Goal: Information Seeking & Learning: Learn about a topic

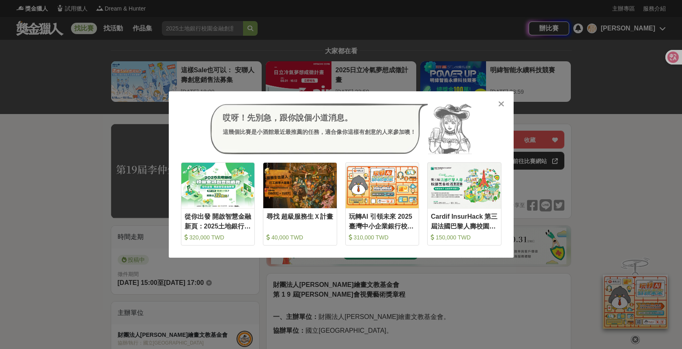
click at [501, 102] on icon at bounding box center [501, 104] width 6 height 8
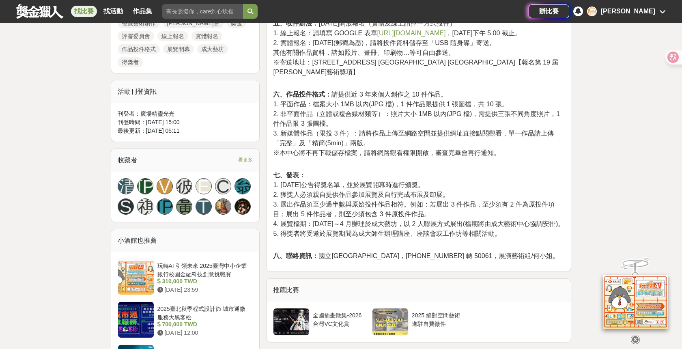
scroll to position [452, 0]
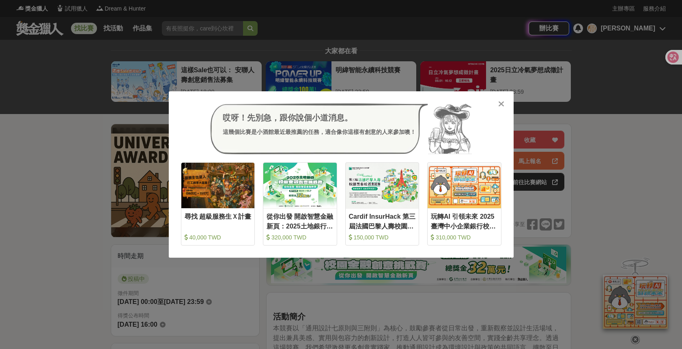
click at [501, 104] on icon at bounding box center [501, 104] width 6 height 8
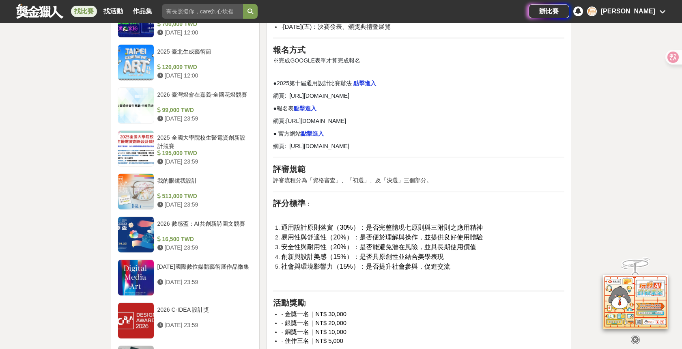
scroll to position [859, 0]
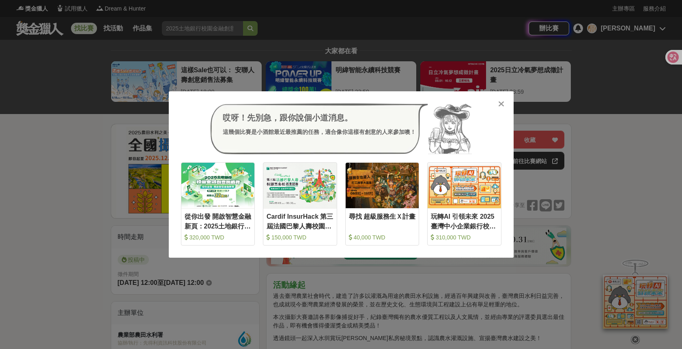
click at [501, 106] on icon at bounding box center [501, 104] width 6 height 8
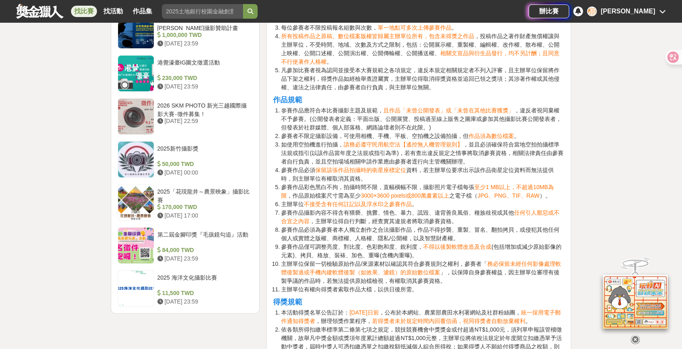
scroll to position [1018, 0]
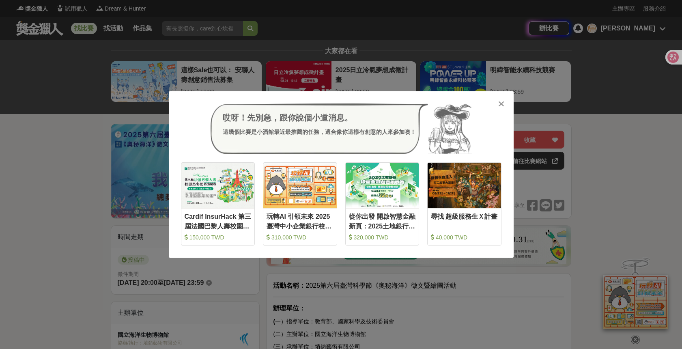
click at [500, 103] on icon at bounding box center [501, 104] width 6 height 8
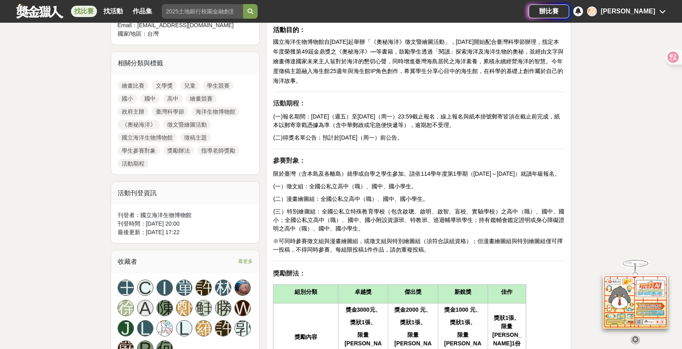
scroll to position [352, 0]
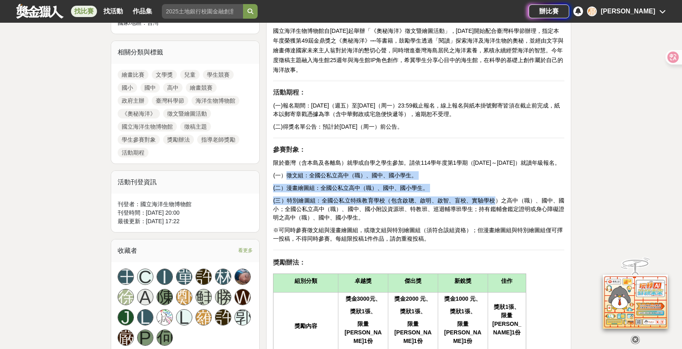
drag, startPoint x: 289, startPoint y: 185, endPoint x: 495, endPoint y: 207, distance: 207.4
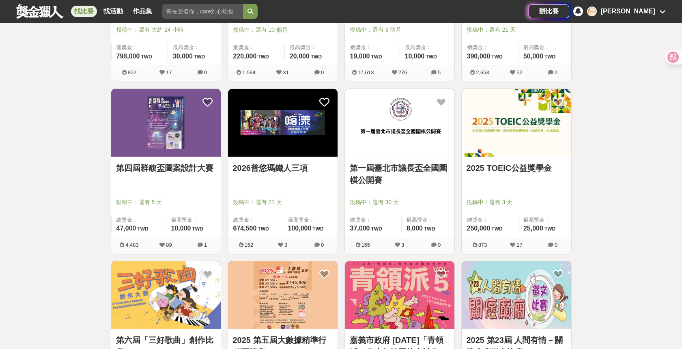
click at [173, 170] on link "第四屆群馥盃圖案設計大賽" at bounding box center [166, 168] width 100 height 12
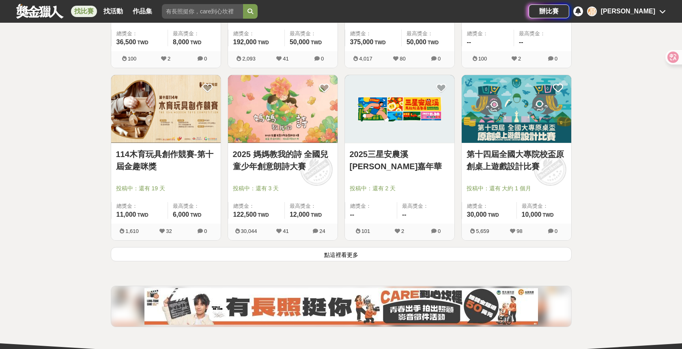
scroll to position [22700, 0]
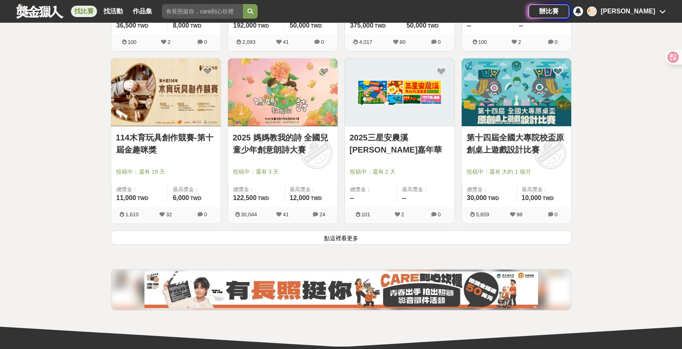
click at [365, 238] on button "點這裡看更多" at bounding box center [341, 238] width 461 height 14
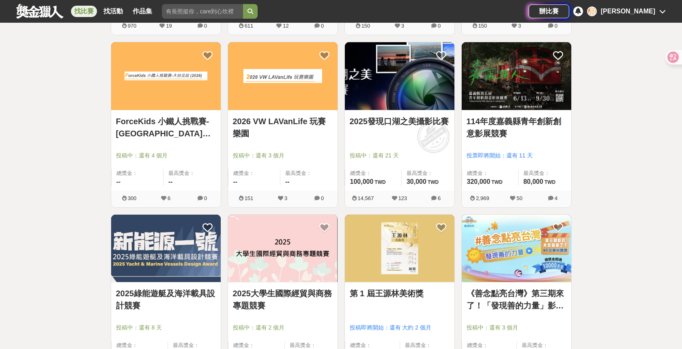
scroll to position [23157, 0]
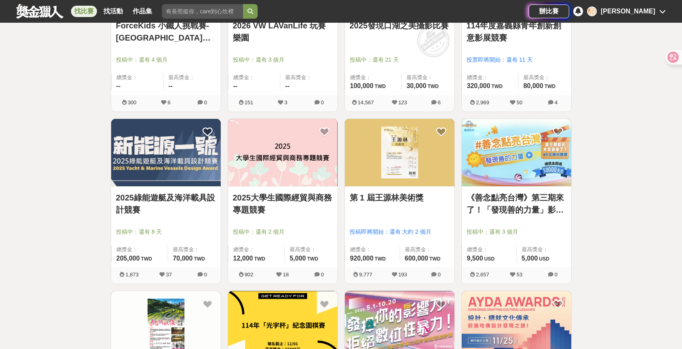
click at [521, 209] on link "《善念點亮台灣》第三期來了！「發現善的⼒量」影片創作⼤賞獎" at bounding box center [517, 204] width 100 height 24
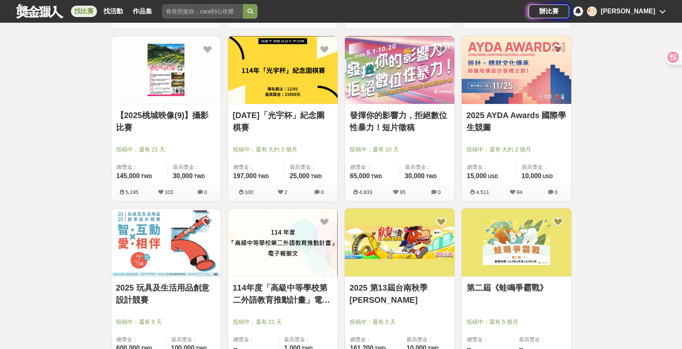
scroll to position [23413, 0]
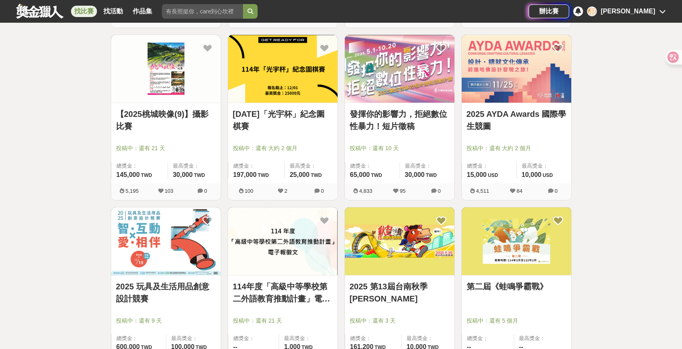
click at [494, 113] on link "2025 AYDA Awards 國際學生競圖" at bounding box center [517, 120] width 100 height 24
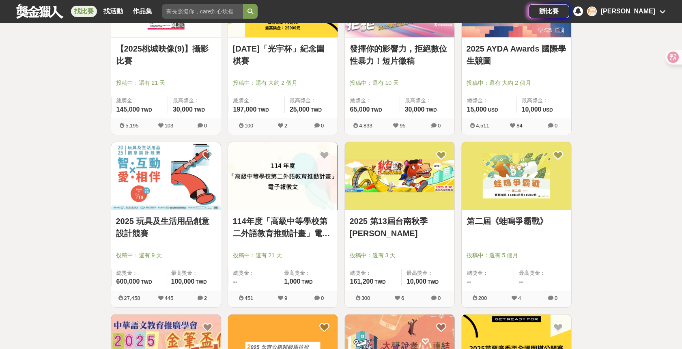
scroll to position [23479, 0]
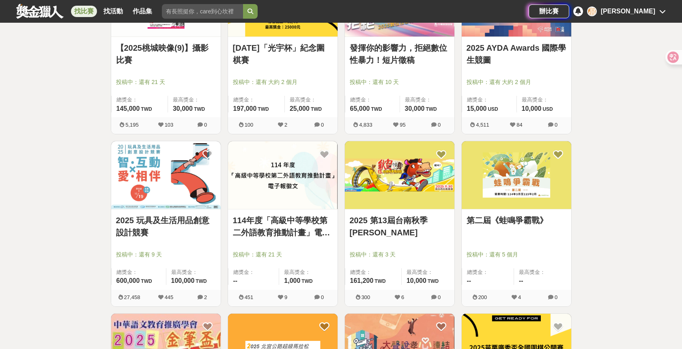
click at [520, 223] on link "第二屆《蛙鳴爭霸戰》" at bounding box center [517, 220] width 100 height 12
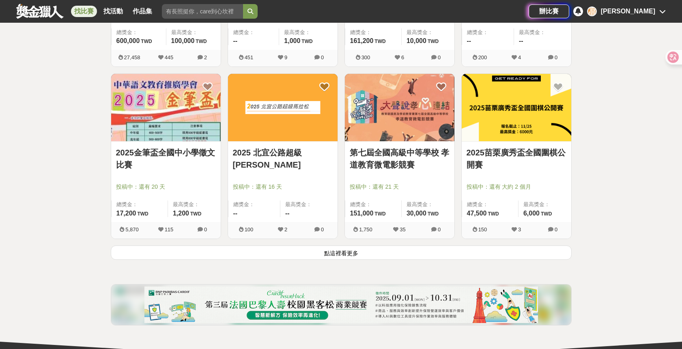
scroll to position [23721, 0]
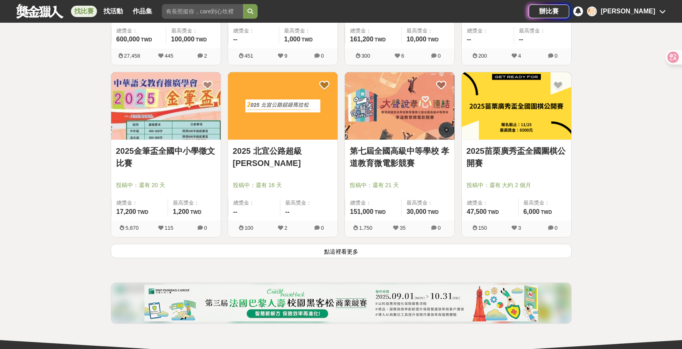
click at [388, 161] on link "第七屆全國高級中等學校 孝道教育微電影競賽" at bounding box center [400, 157] width 100 height 24
click at [409, 250] on button "點這裡看更多" at bounding box center [341, 251] width 461 height 14
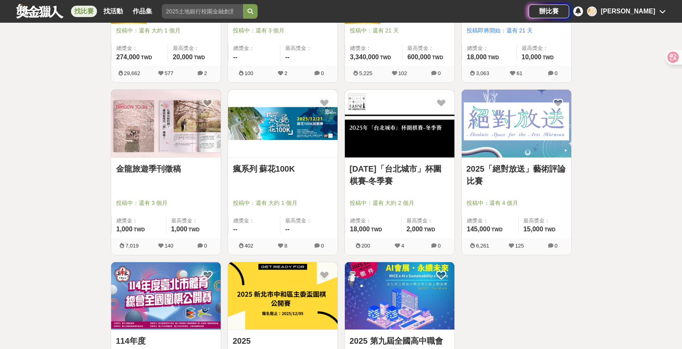
scroll to position [24147, 0]
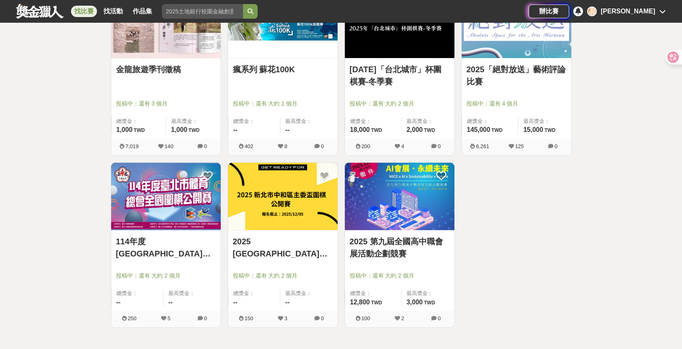
click at [477, 78] on link "2025「絕對放送」藝術評論比賽" at bounding box center [517, 75] width 100 height 24
click at [386, 247] on link "2025 第九屆全國高中職會展活動企劃競賽" at bounding box center [400, 247] width 100 height 24
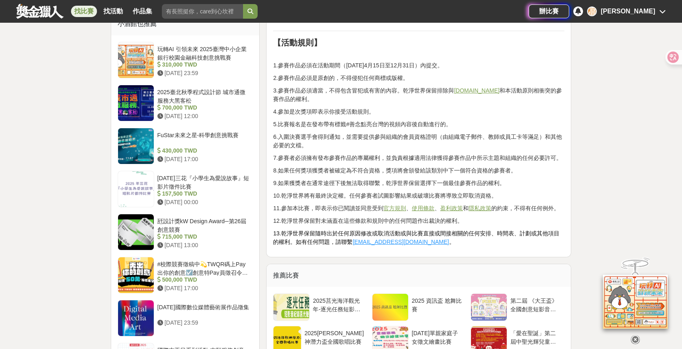
scroll to position [853, 0]
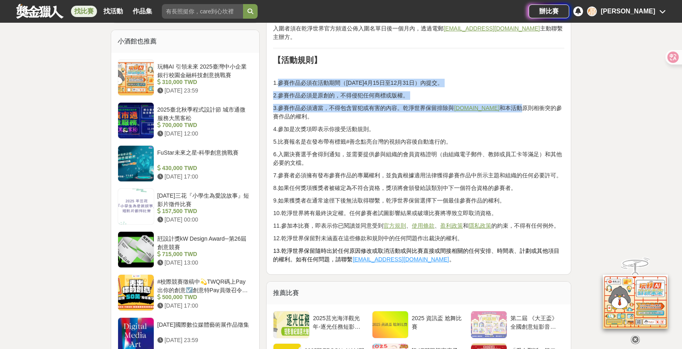
drag, startPoint x: 278, startPoint y: 84, endPoint x: 527, endPoint y: 105, distance: 249.7
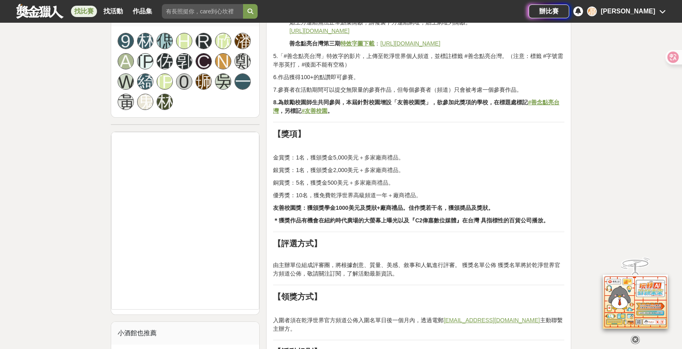
scroll to position [557, 0]
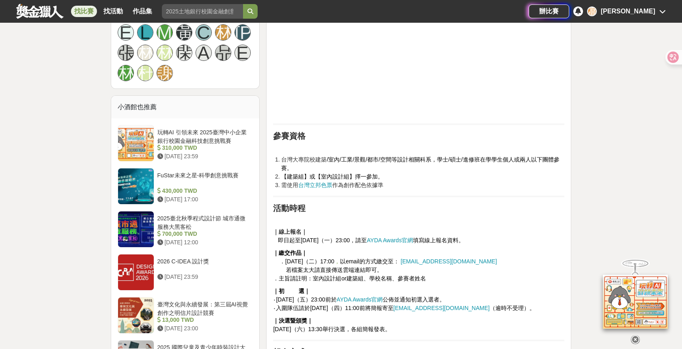
scroll to position [575, 0]
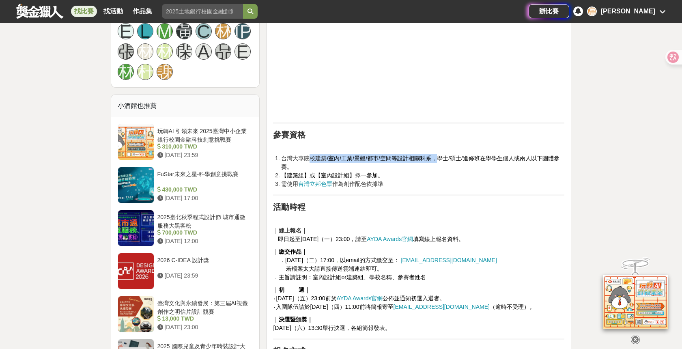
drag, startPoint x: 308, startPoint y: 159, endPoint x: 440, endPoint y: 159, distance: 132.7
click at [440, 159] on li "台灣大專院校建築 /室內/工業/景觀/都市/空間等設計相關科系，學士/碩士/進修班在學學生個人或兩人以下團體參賽。" at bounding box center [422, 162] width 283 height 17
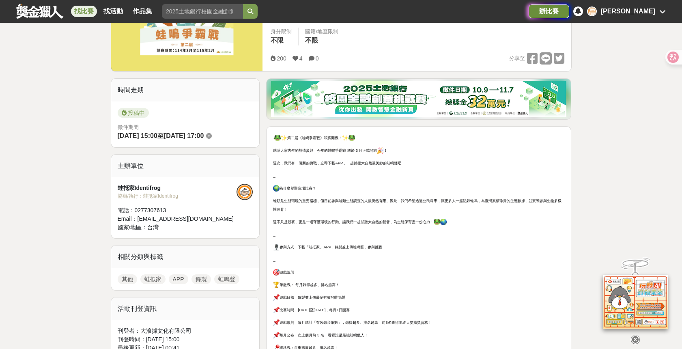
scroll to position [149, 0]
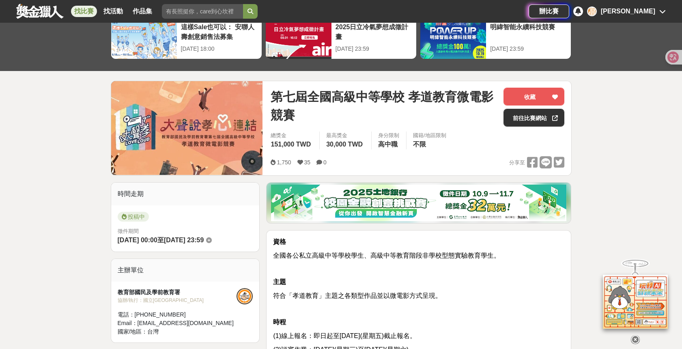
scroll to position [61, 0]
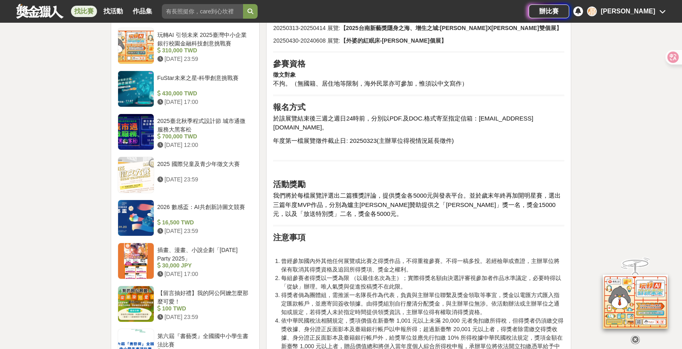
scroll to position [739, 0]
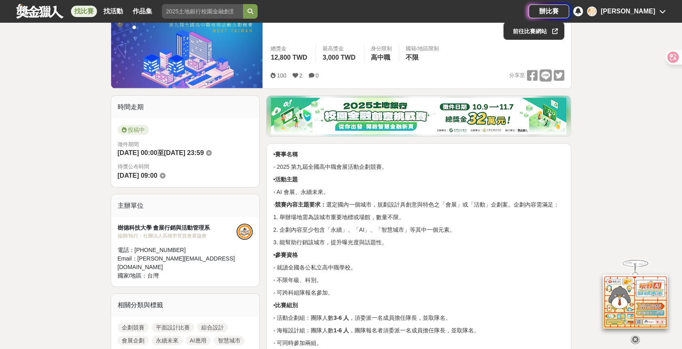
scroll to position [153, 0]
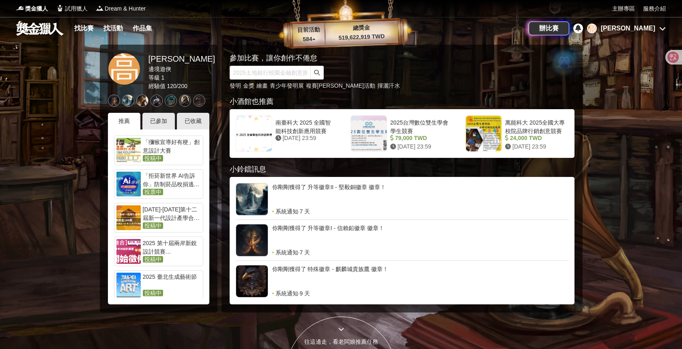
click at [643, 31] on div "[PERSON_NAME]" at bounding box center [628, 29] width 54 height 10
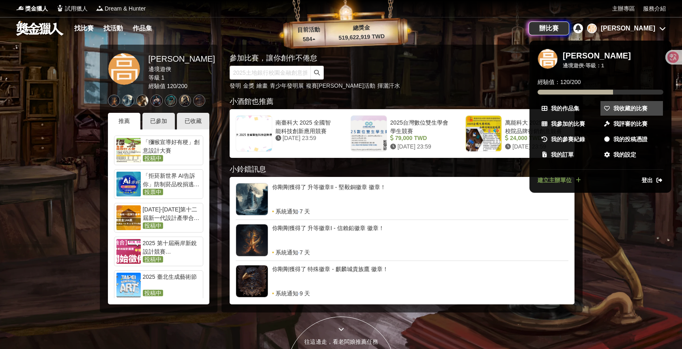
click at [628, 110] on span "我收藏的比賽" at bounding box center [631, 108] width 34 height 9
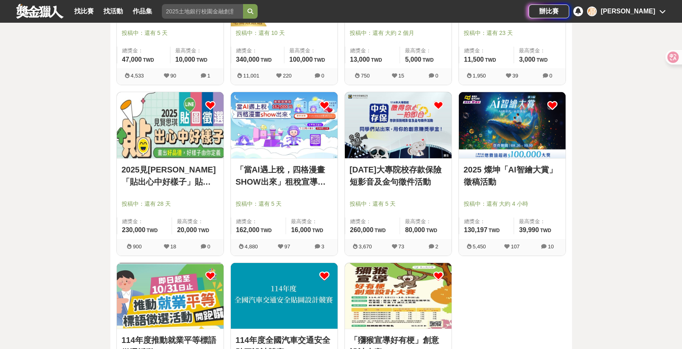
scroll to position [214, 0]
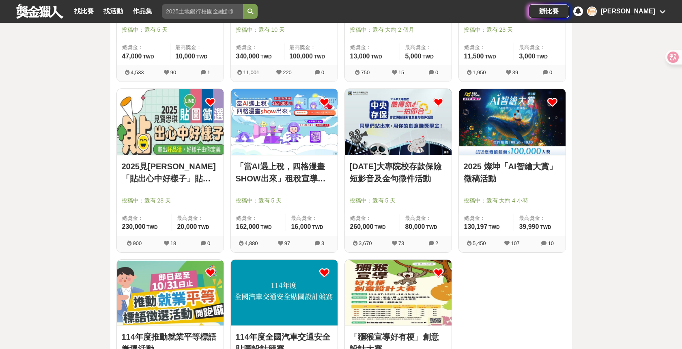
click at [268, 300] on img at bounding box center [284, 293] width 107 height 66
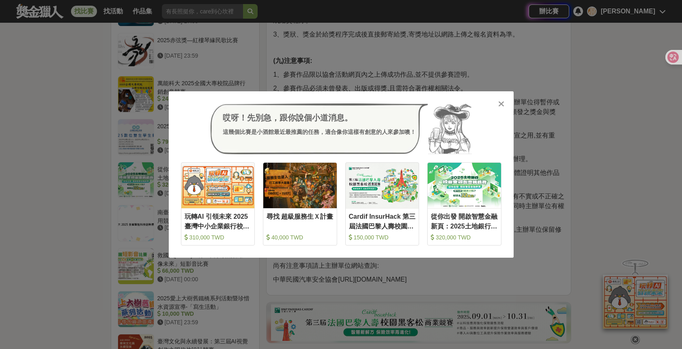
scroll to position [801, 0]
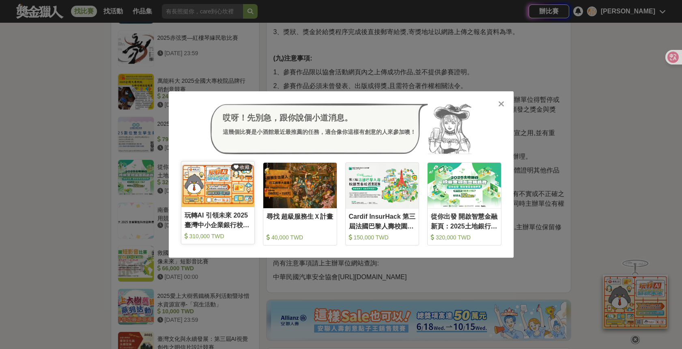
click at [234, 215] on div "玩轉AI 引領未來 2025臺灣中小企業銀行校園金融科技創意挑戰賽" at bounding box center [218, 220] width 67 height 18
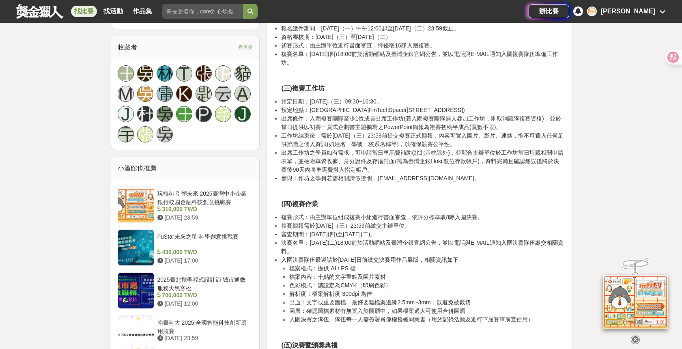
scroll to position [753, 0]
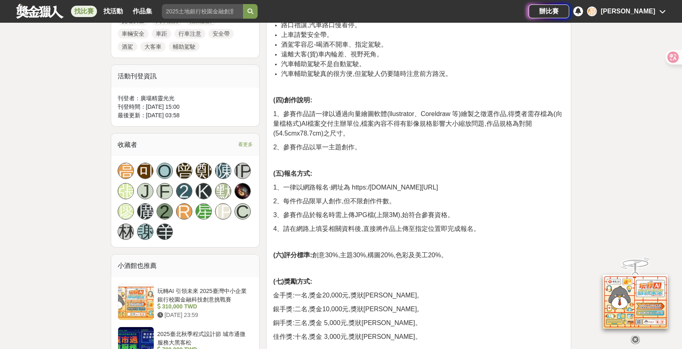
scroll to position [428, 0]
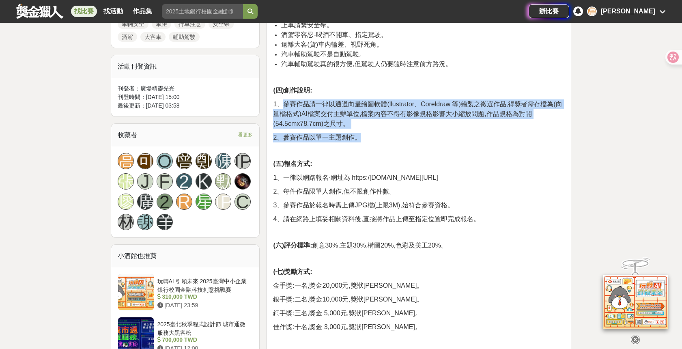
drag, startPoint x: 286, startPoint y: 106, endPoint x: 617, endPoint y: 132, distance: 332.7
click at [617, 132] on div "大家都在看 這樣Sale也可以： 安聯人壽創意銷售法募集 2025-10-15 18:00 明緯智能永續科技競賽 2025-10-19 23:59 2025日…" at bounding box center [341, 269] width 682 height 1314
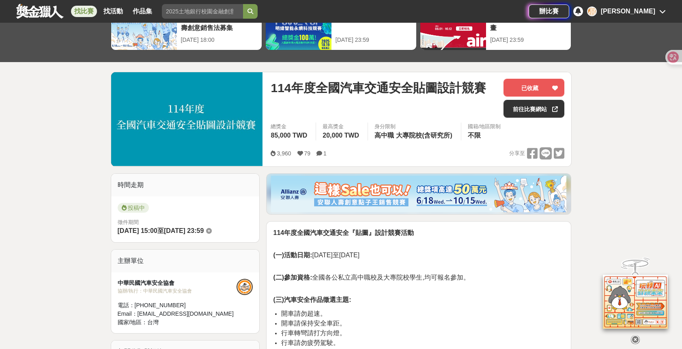
scroll to position [0, 0]
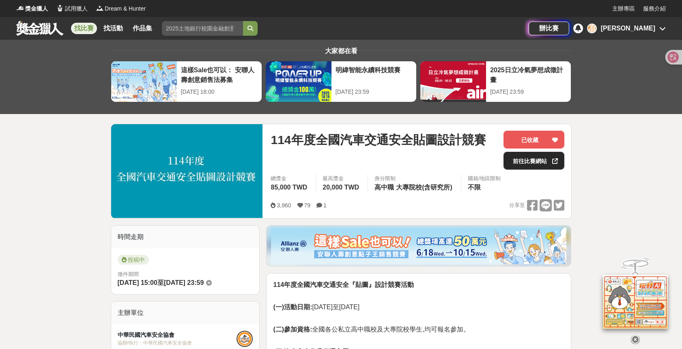
click at [544, 160] on link "前往比賽網站" at bounding box center [534, 161] width 61 height 18
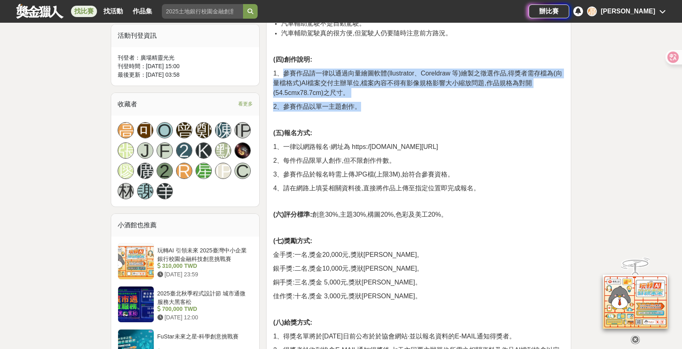
scroll to position [460, 0]
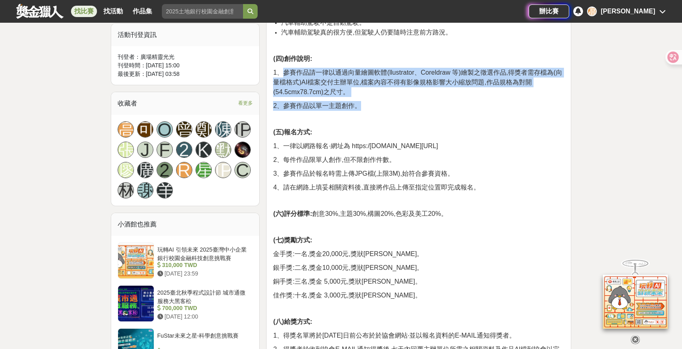
drag, startPoint x: 357, startPoint y: 146, endPoint x: 476, endPoint y: 145, distance: 119.3
click at [476, 145] on p "1、一律以網路報名·網址為 https:/forms.gle/m9g4x9VFWwJXuPtDA" at bounding box center [418, 146] width 291 height 10
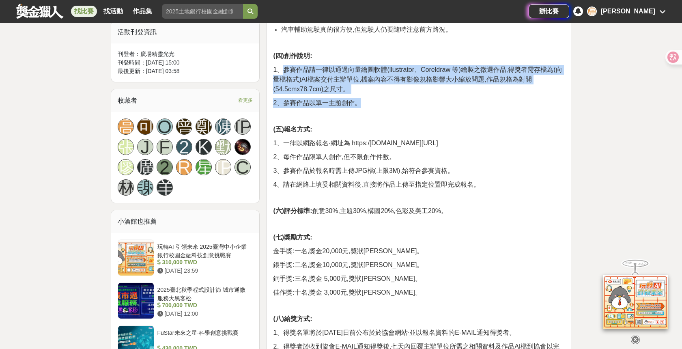
copy span "https:/forms.gle/m9g4x9VFWwJXuPtDA"
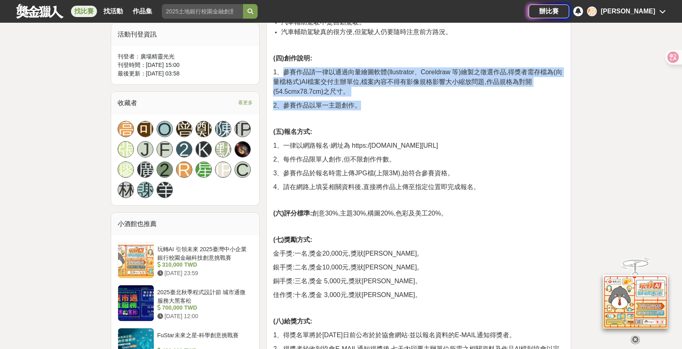
scroll to position [460, 0]
click at [540, 148] on p "1、一律以網路報名·網址為 https:/forms.gle/m9g4x9VFWwJXuPtDA" at bounding box center [418, 146] width 291 height 10
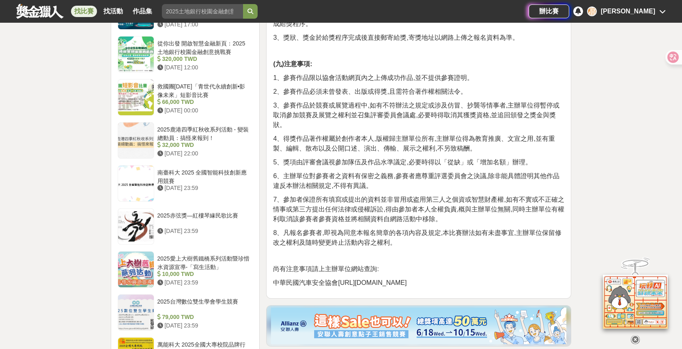
scroll to position [807, 0]
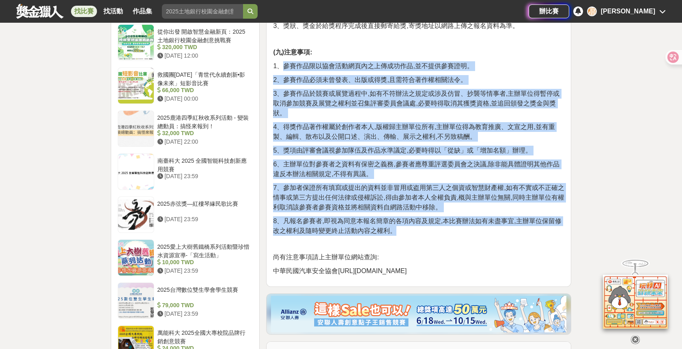
drag, startPoint x: 285, startPoint y: 69, endPoint x: 537, endPoint y: 227, distance: 297.9
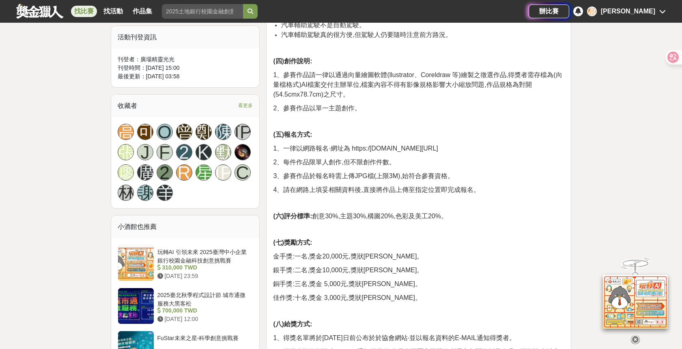
scroll to position [412, 0]
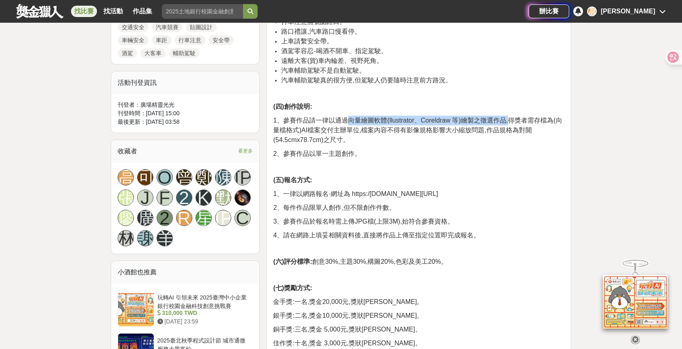
drag, startPoint x: 349, startPoint y: 120, endPoint x: 513, endPoint y: 121, distance: 164.4
click at [513, 121] on span "1、參賽作品請一律以通過向量繪圖軟體(llustrator、Coreldraw 等)繪製之徵選作品,得獎者需存檔為(向量檔格式)AI檔案交付主辦單位,檔案內容…" at bounding box center [417, 130] width 289 height 26
click at [519, 142] on p "1、參賽作品請一律以通過向量繪圖軟體(llustrator、Coreldraw 等)繪製之徵選作品,得獎者需存檔為(向量檔格式)AI檔案交付主辦單位,檔案內容…" at bounding box center [418, 130] width 291 height 29
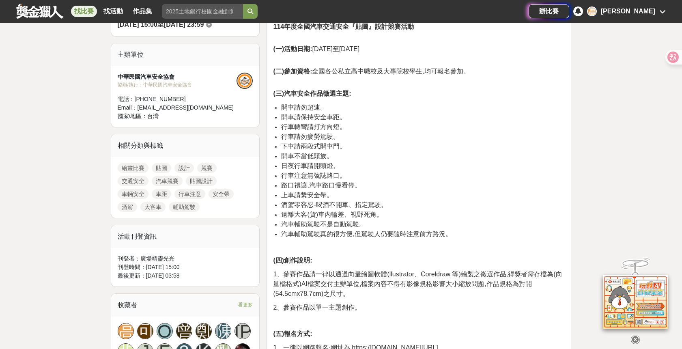
scroll to position [257, 0]
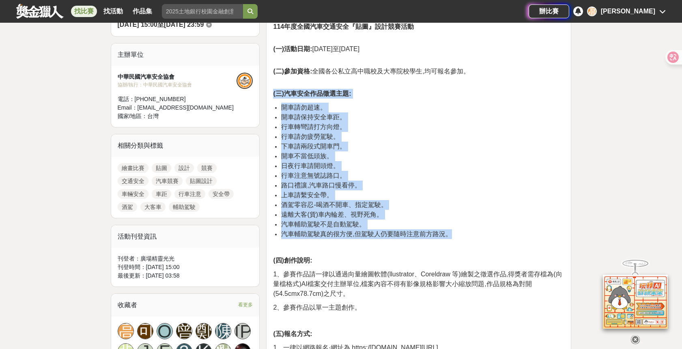
drag, startPoint x: 274, startPoint y: 91, endPoint x: 485, endPoint y: 234, distance: 255.8
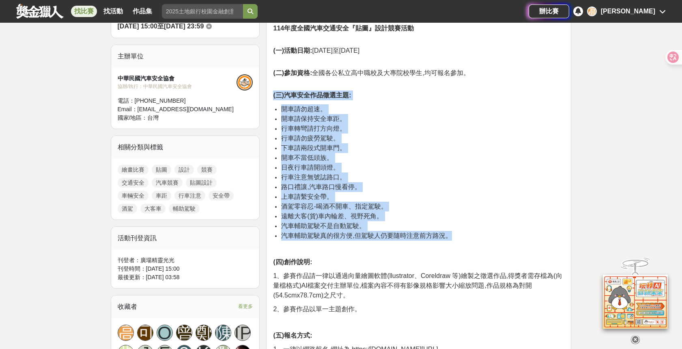
copy div "(三)汽車安全作品徵選主題: 開車請勿超速。 開車請保持安全車距。 行車轉彎請打方向燈。 行車請勿疲勞駕駛。 下車請兩段式開車門。 開車不當低頭族。 日夜行車…"
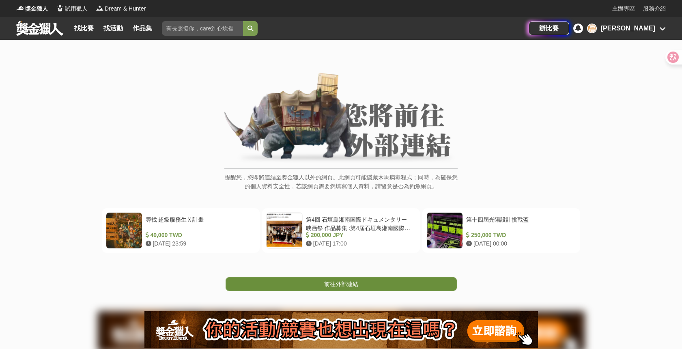
click at [413, 280] on link "前往外部連結" at bounding box center [341, 284] width 231 height 14
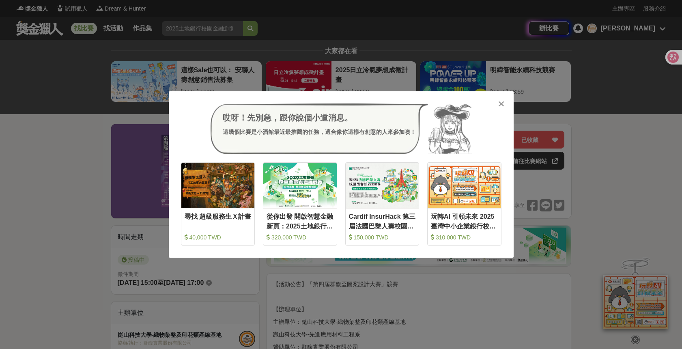
click at [499, 101] on icon at bounding box center [501, 104] width 6 height 8
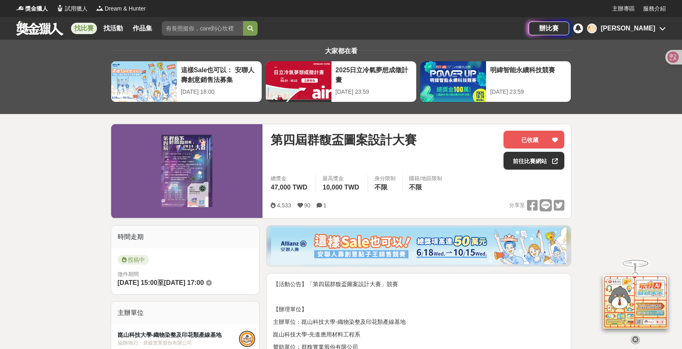
click at [640, 27] on div "[PERSON_NAME]" at bounding box center [628, 29] width 54 height 10
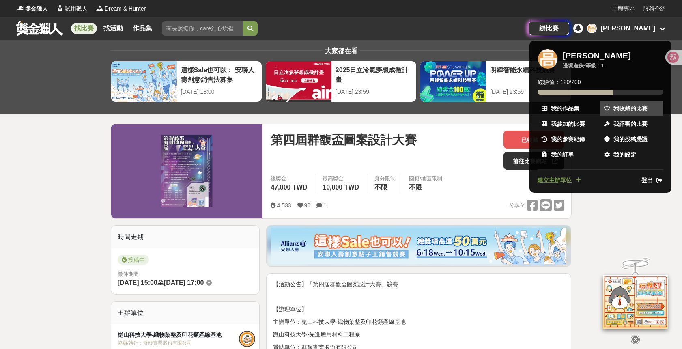
click at [635, 113] on link "我收藏的比賽" at bounding box center [632, 108] width 63 height 15
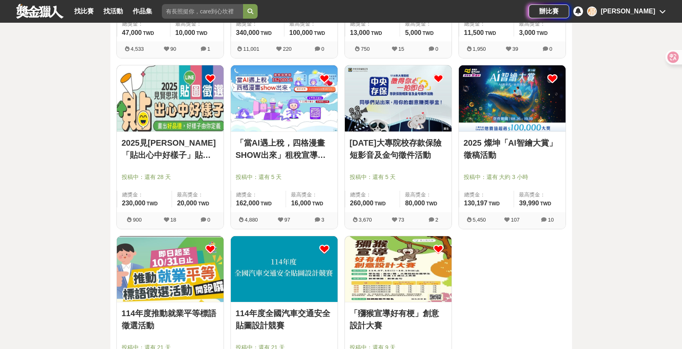
scroll to position [236, 0]
